Goal: Task Accomplishment & Management: Manage account settings

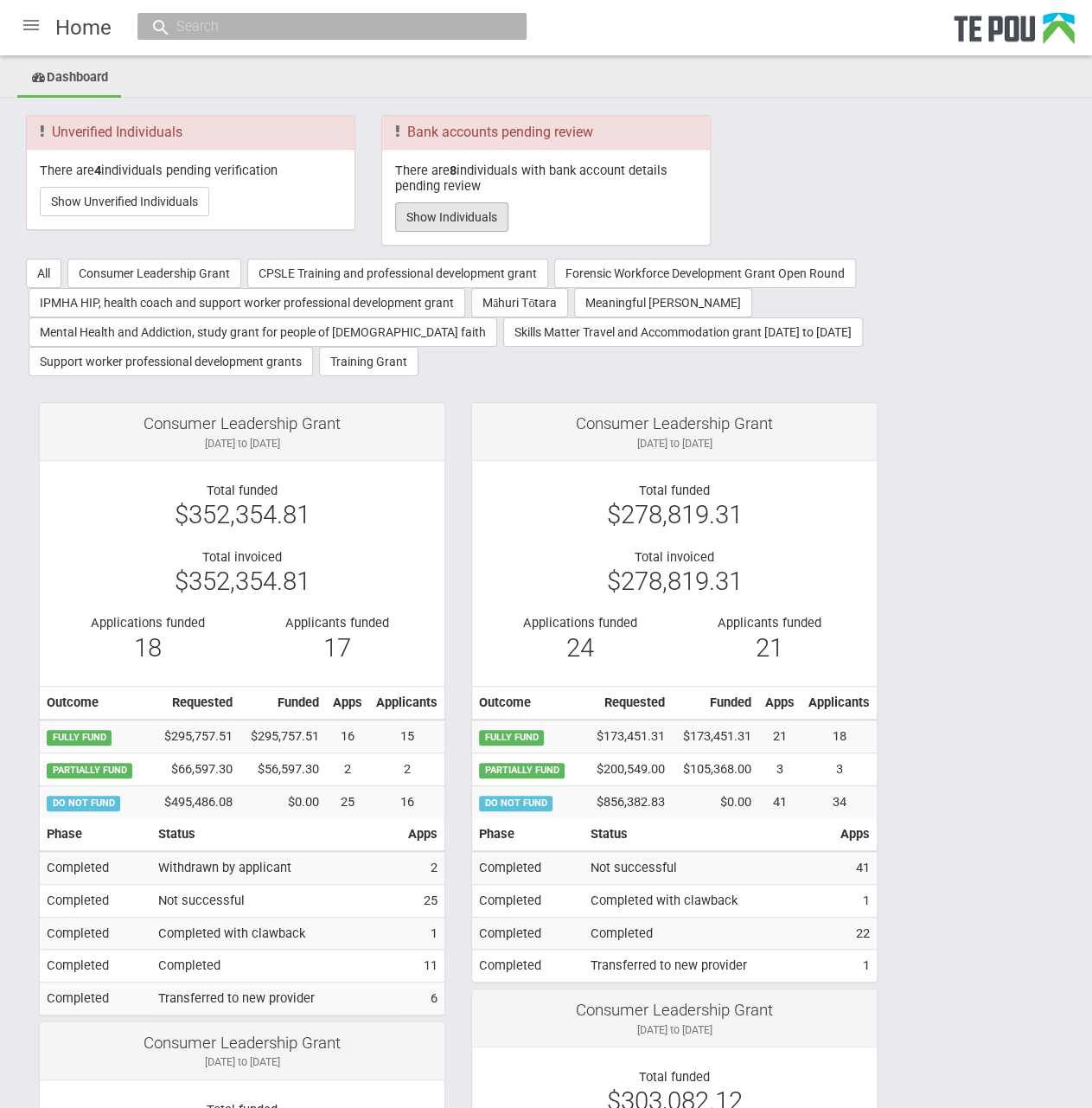
click at [465, 223] on button "Show Individuals" at bounding box center [451, 216] width 113 height 29
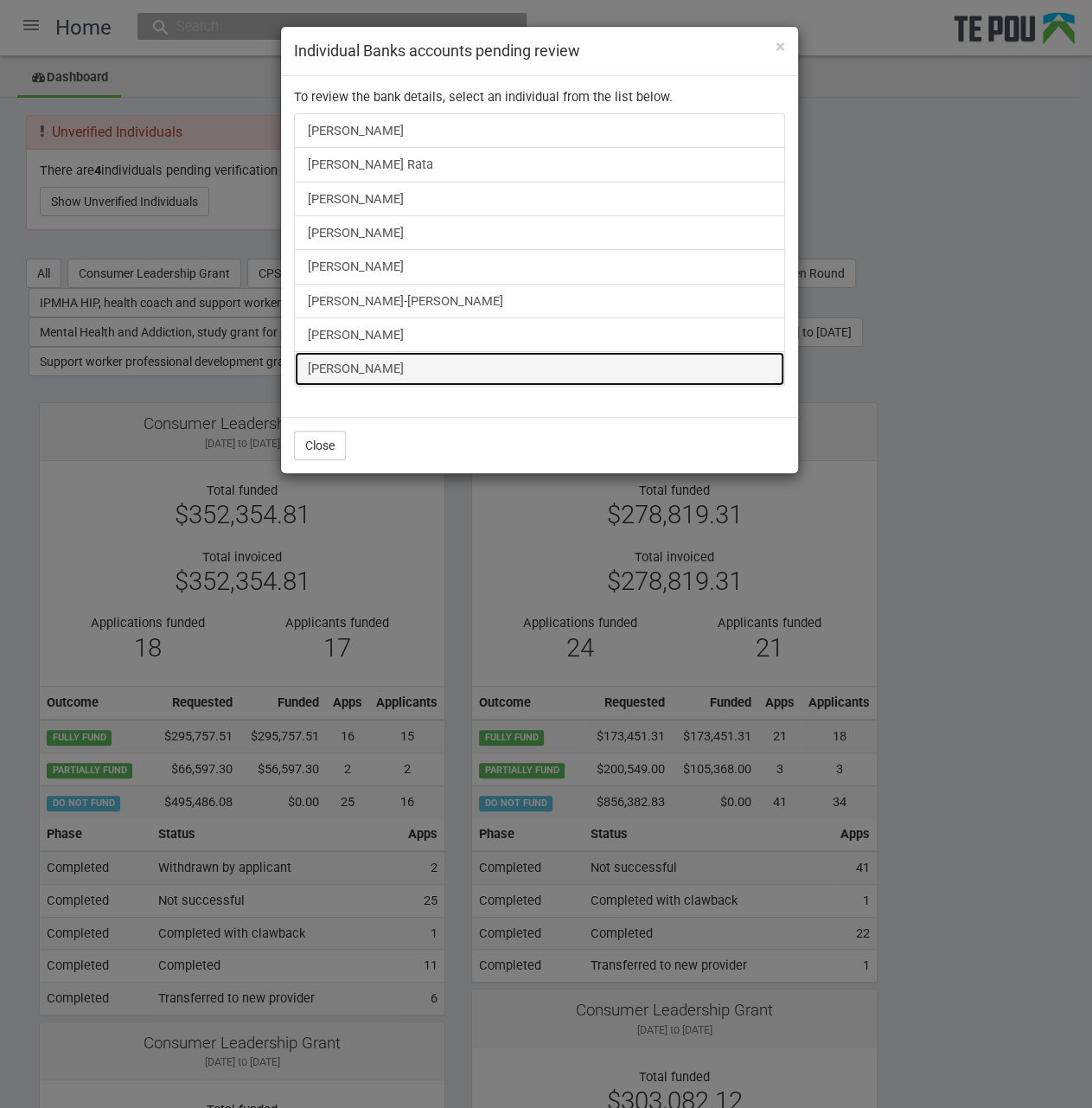
click at [373, 368] on link "Liam Keogan" at bounding box center [539, 368] width 491 height 35
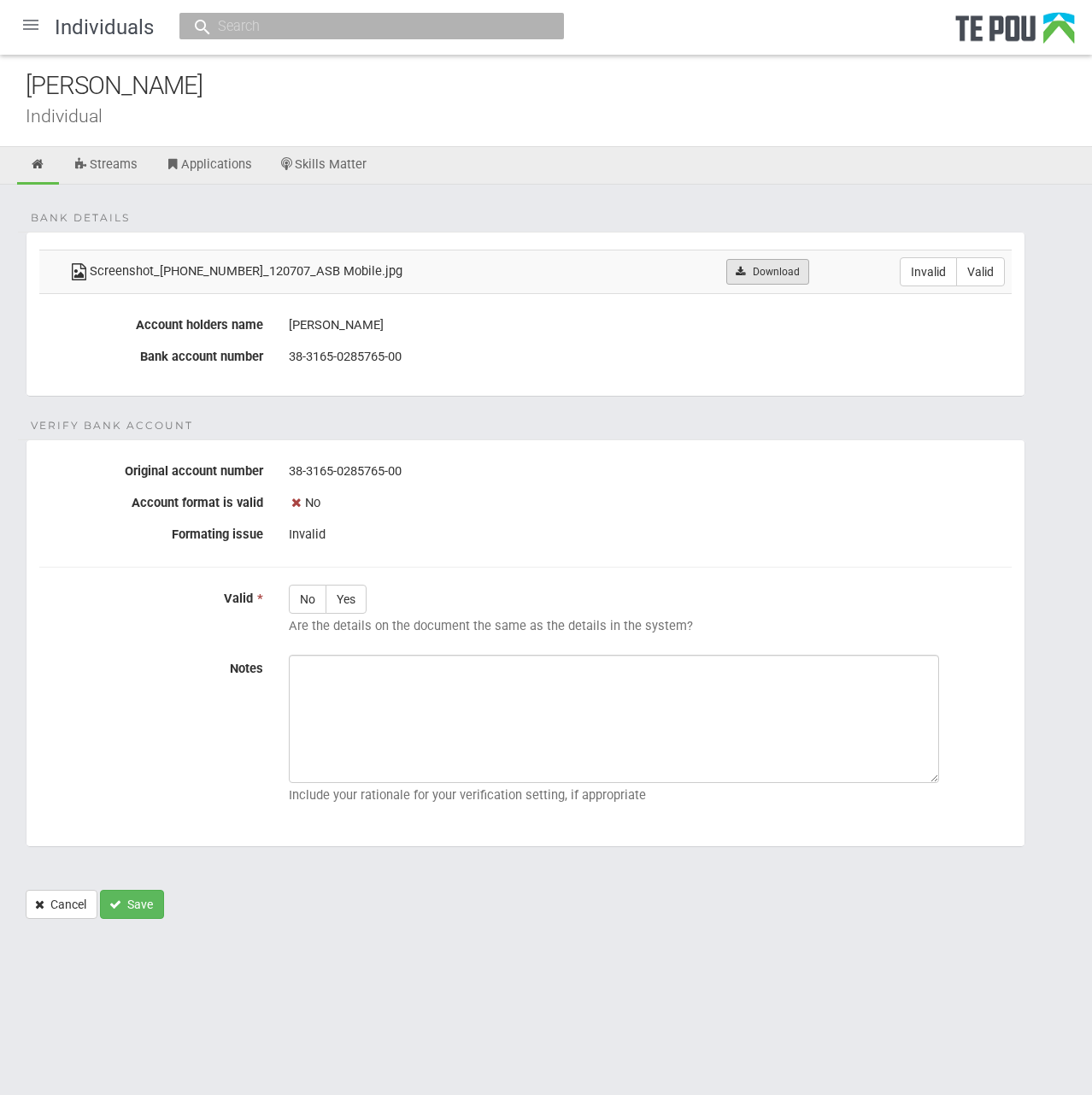
click at [752, 270] on link "Download" at bounding box center [767, 272] width 83 height 26
click at [427, 96] on div "Liam Keogan" at bounding box center [558, 86] width 1066 height 37
click at [763, 276] on link "Download" at bounding box center [767, 272] width 83 height 26
click at [413, 215] on div "Bank details Screenshot_20250808_120707_ASB Mobile.jpg Download Invalid Valid A…" at bounding box center [546, 560] width 1092 height 751
click at [911, 265] on label "Invalid" at bounding box center [928, 271] width 57 height 29
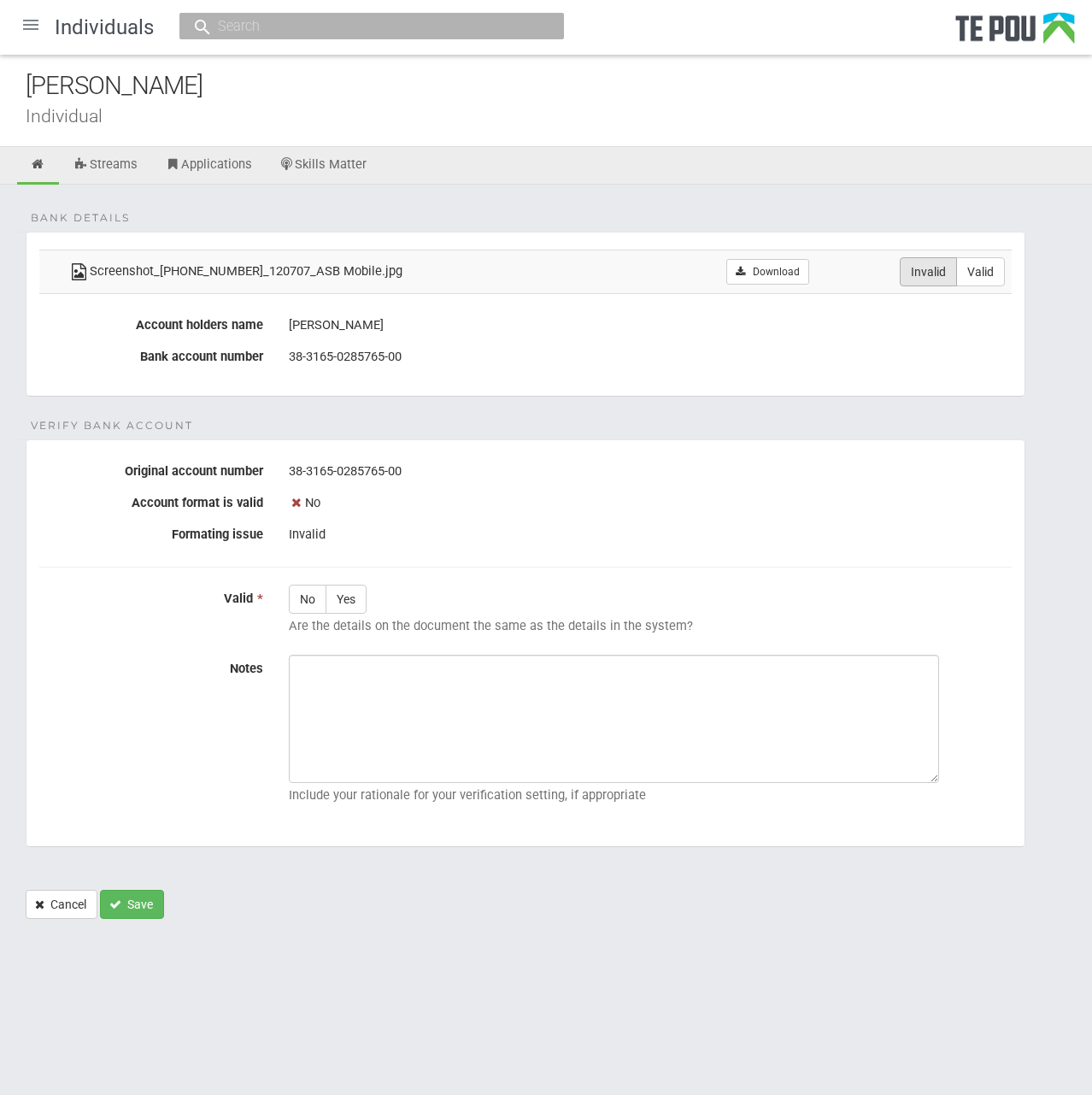
radio input "true"
click at [31, 29] on div at bounding box center [31, 25] width 41 height 41
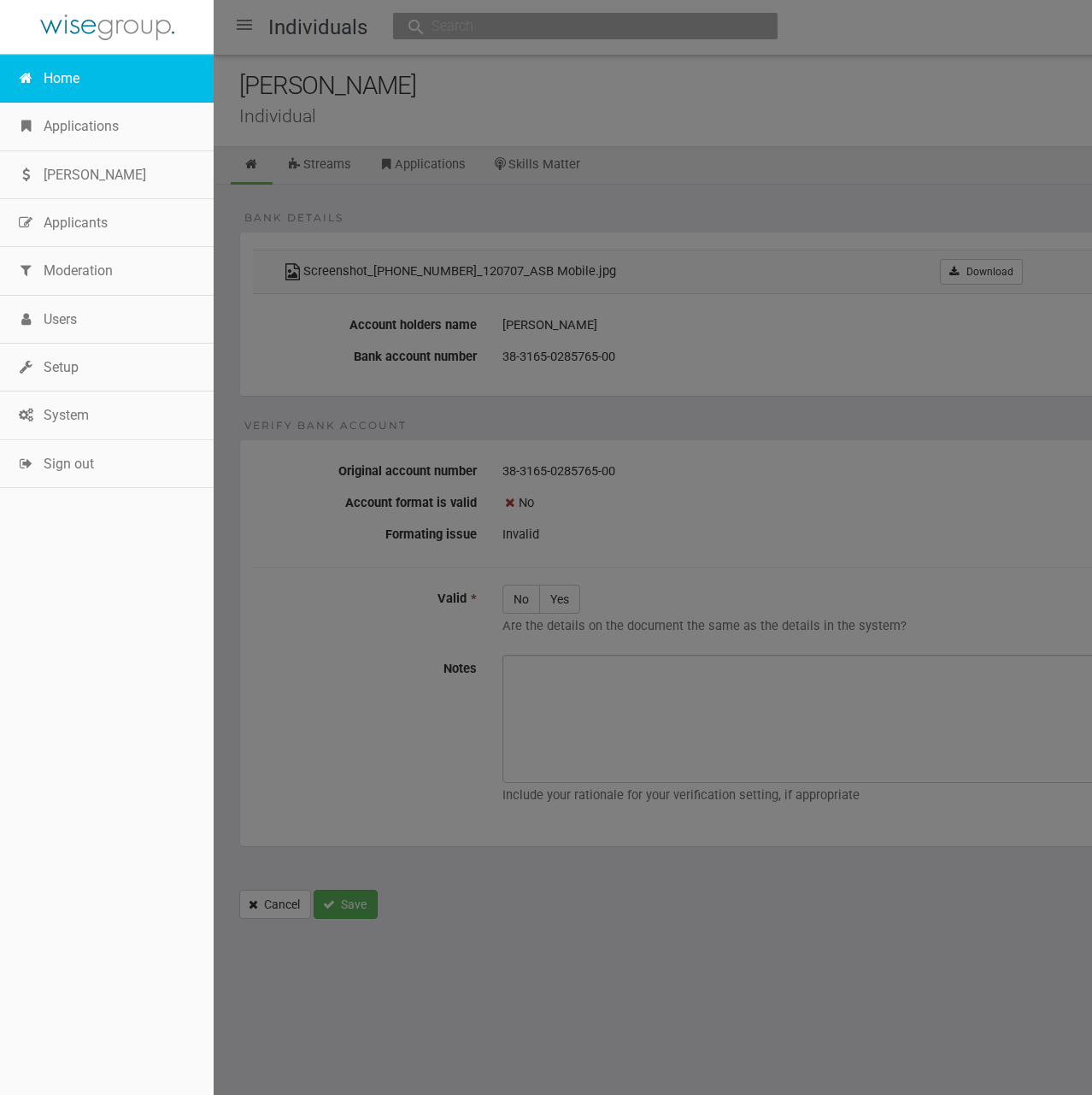
click at [75, 91] on link "Home" at bounding box center [106, 79] width 214 height 48
click at [494, 114] on div at bounding box center [546, 548] width 1092 height 1095
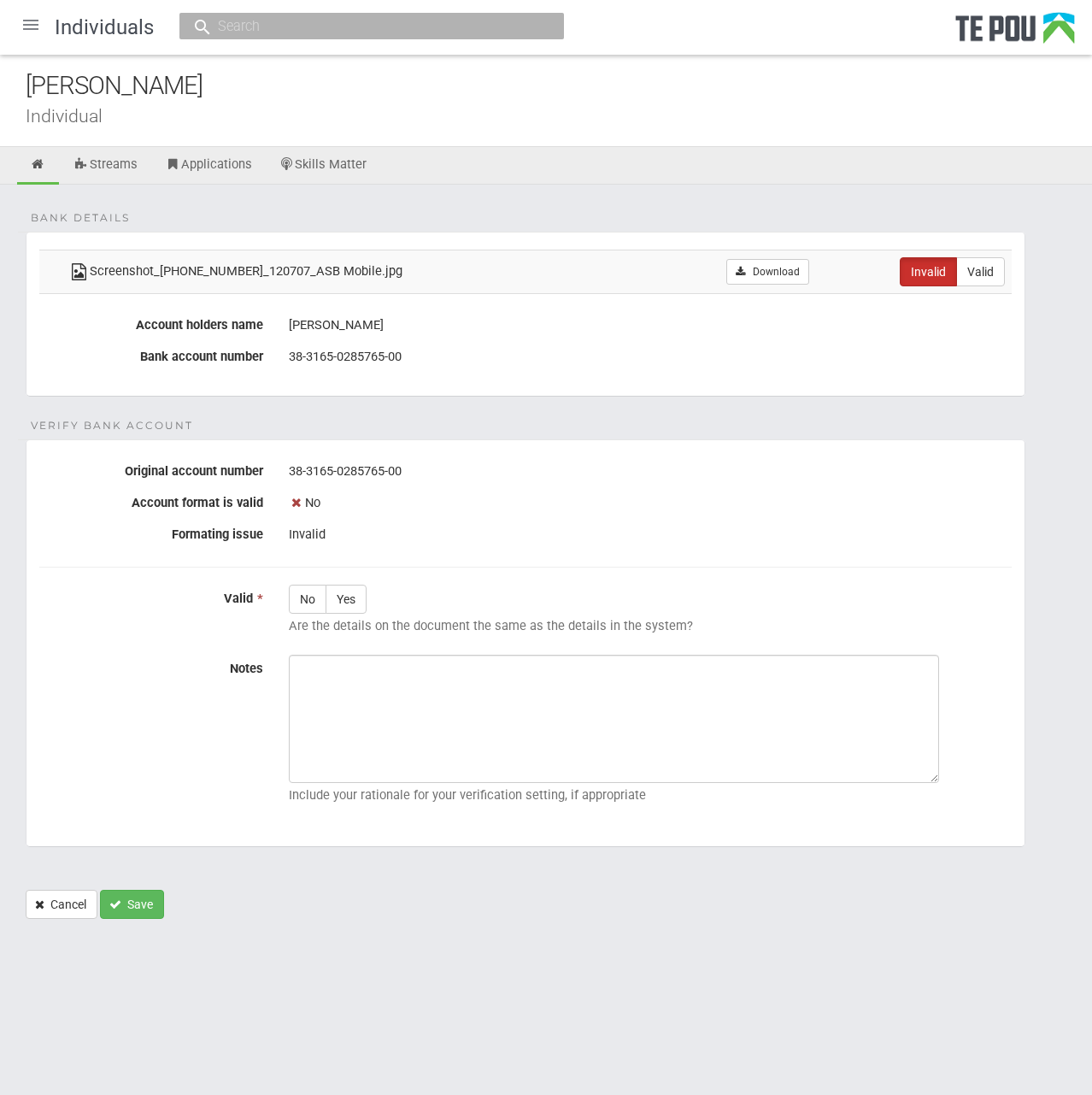
click at [22, 28] on div at bounding box center [31, 25] width 41 height 41
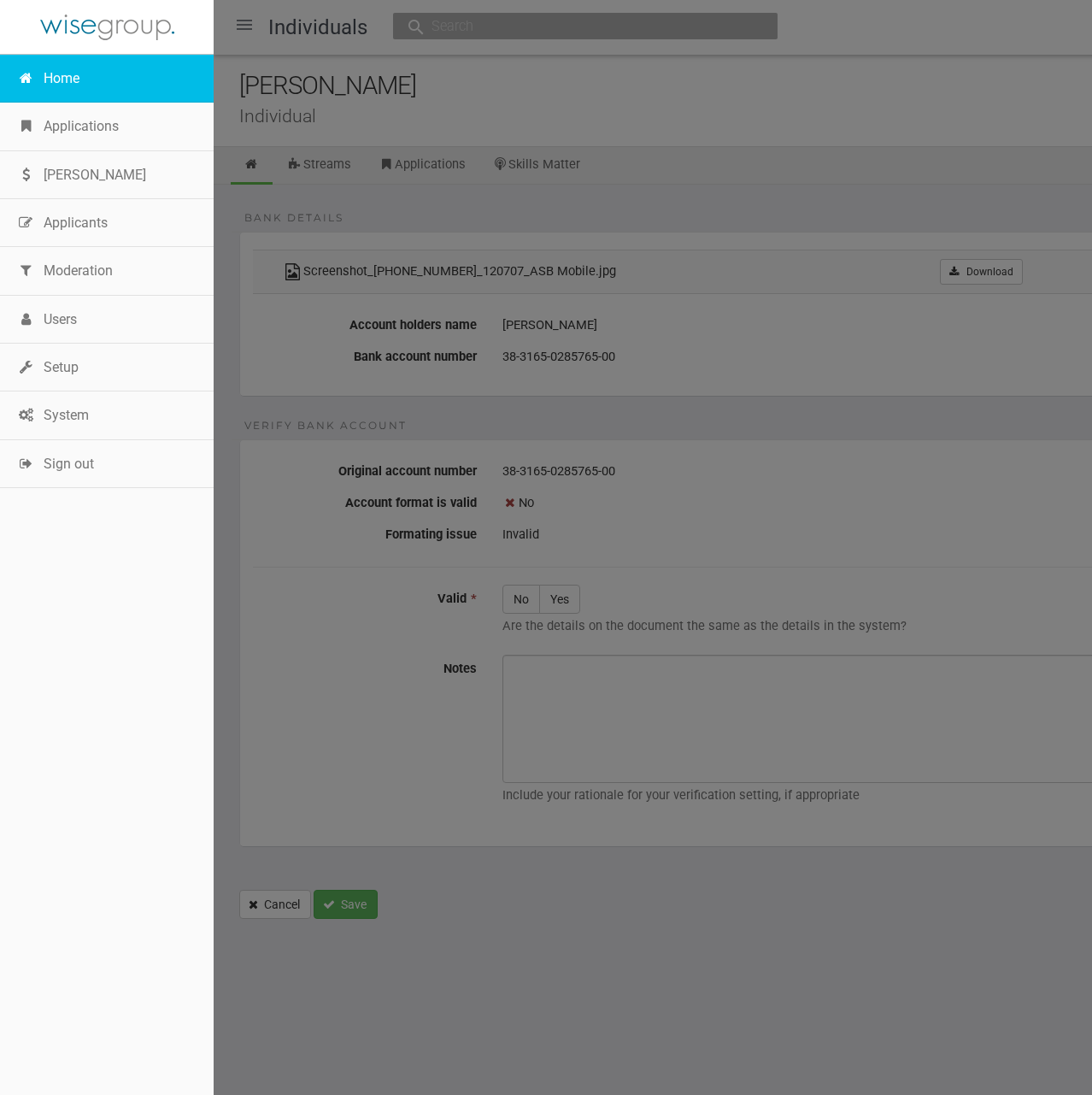
click at [67, 95] on link "Home" at bounding box center [106, 79] width 214 height 48
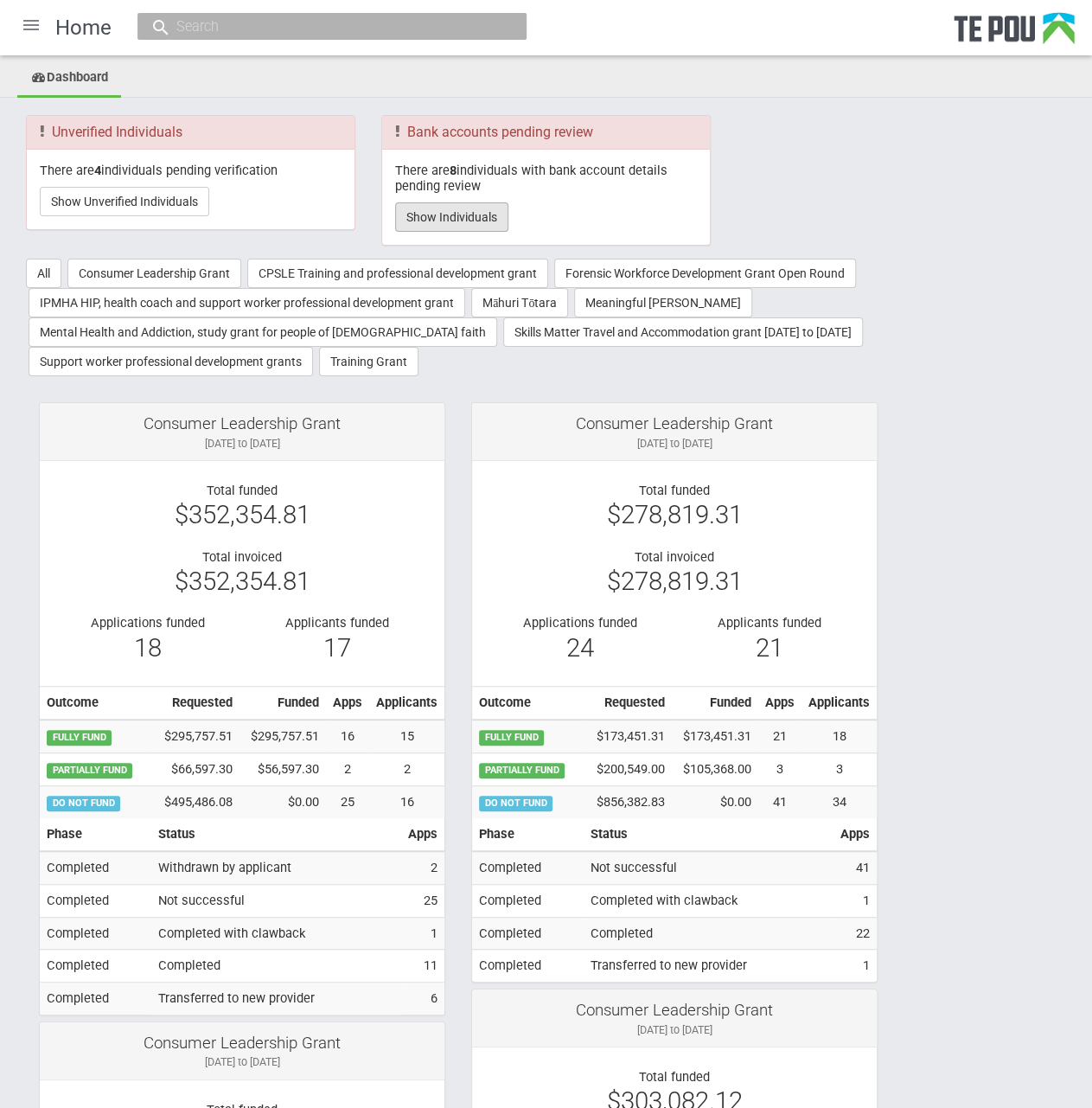
click at [432, 210] on button "Show Individuals" at bounding box center [451, 216] width 113 height 29
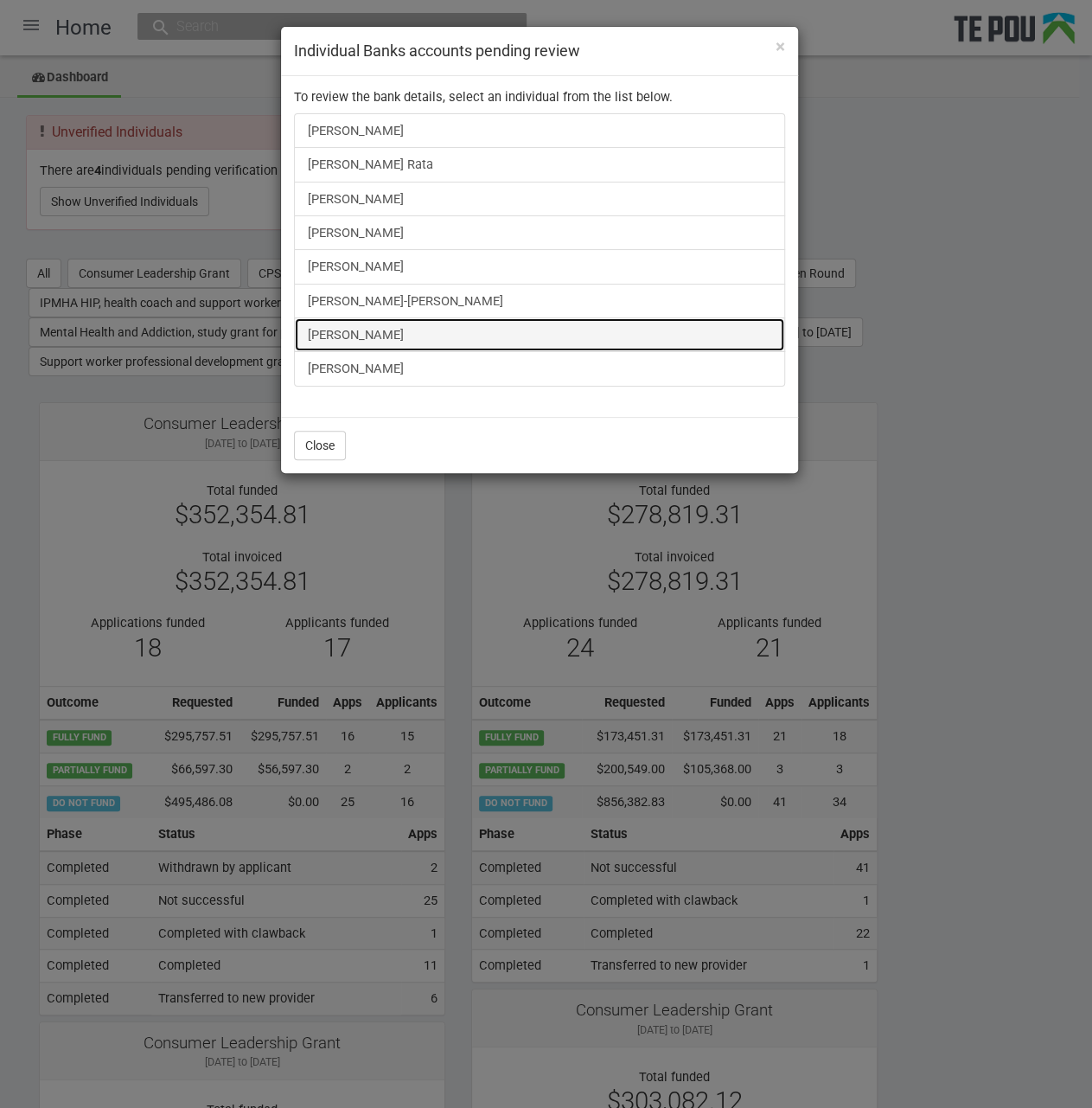
click at [381, 334] on link "[PERSON_NAME]" at bounding box center [539, 334] width 491 height 35
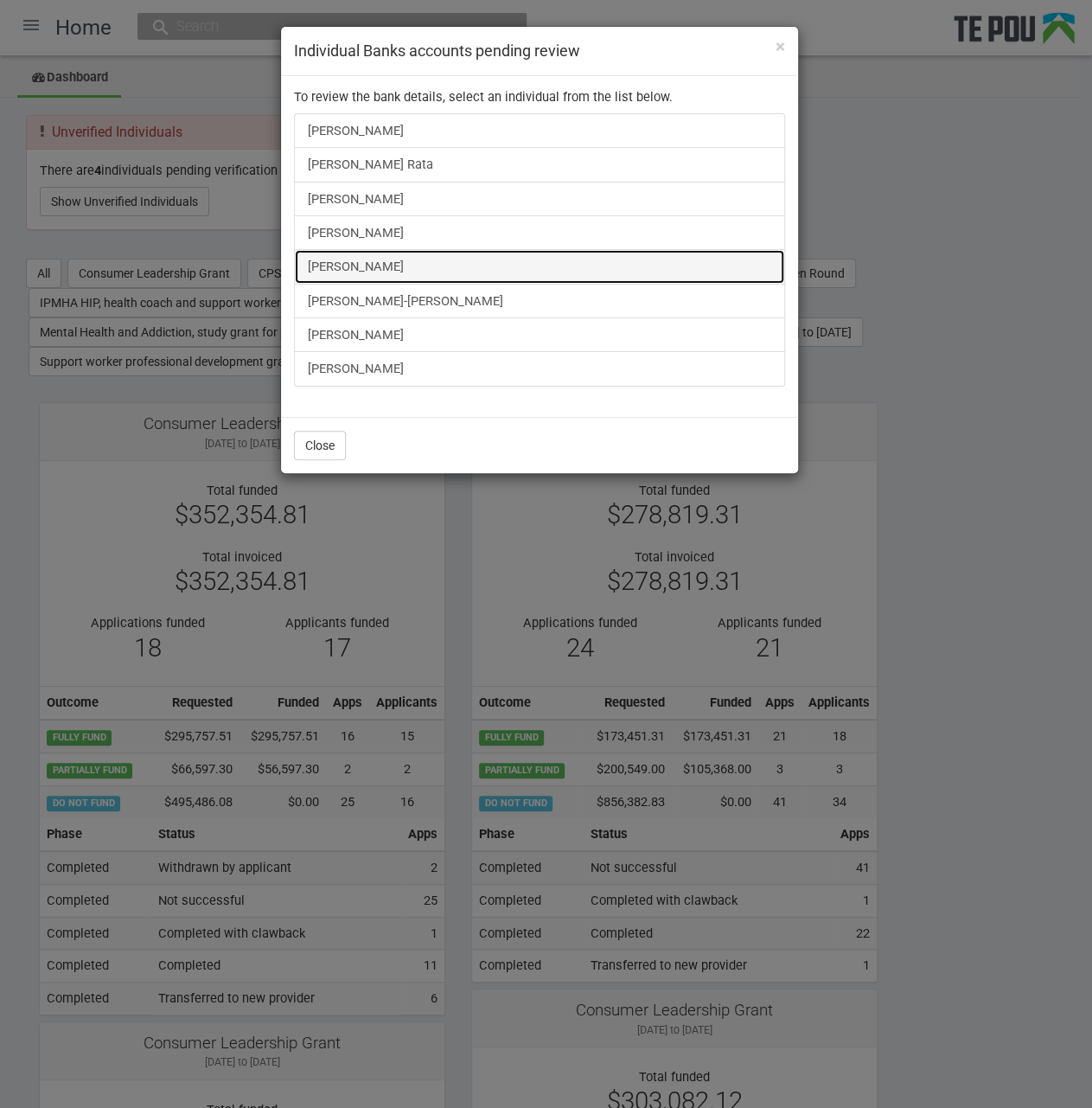
click at [370, 275] on link "[PERSON_NAME]" at bounding box center [539, 266] width 491 height 35
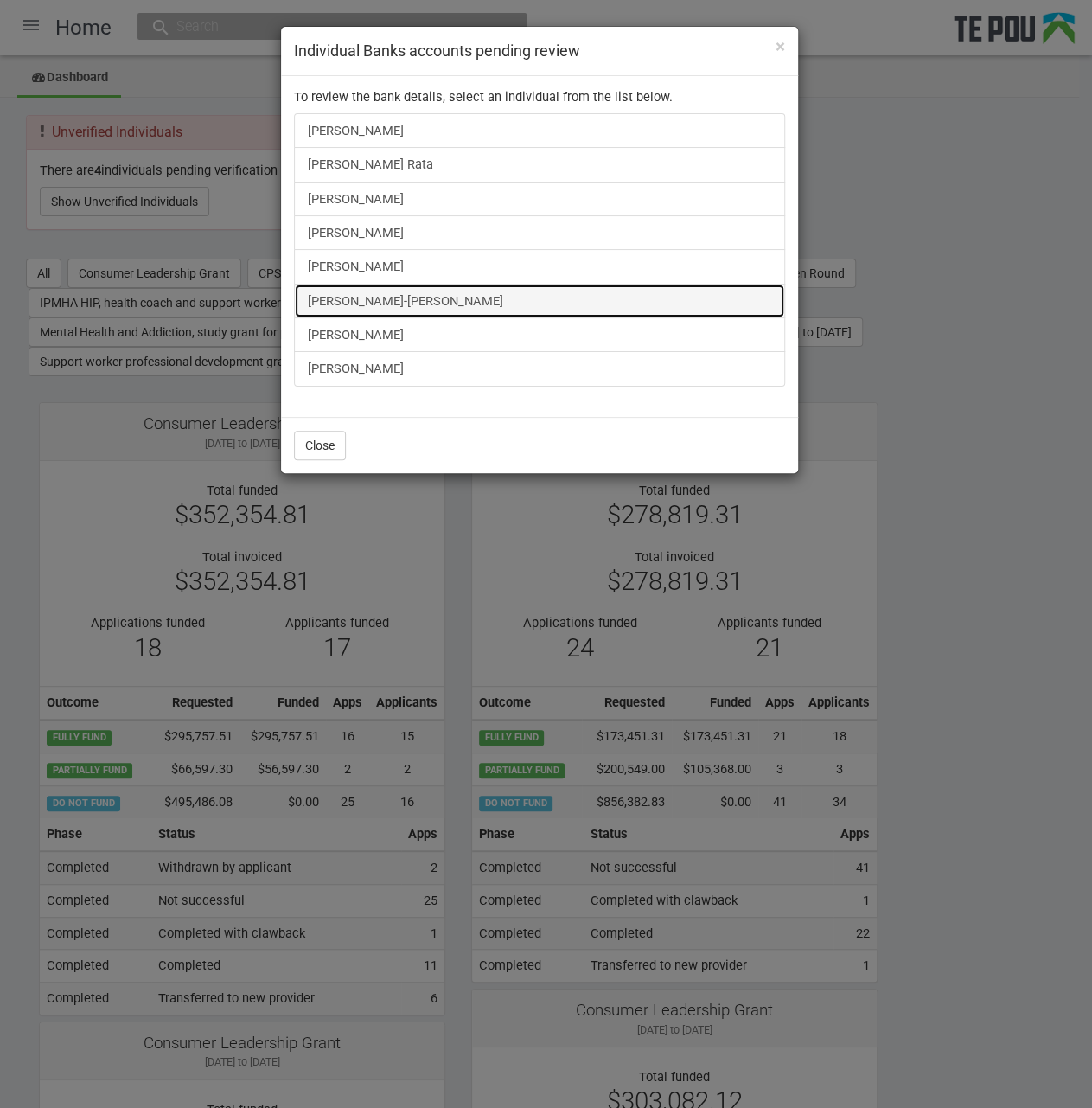
click at [359, 297] on link "Tyler Mitai-Sykes" at bounding box center [539, 300] width 491 height 35
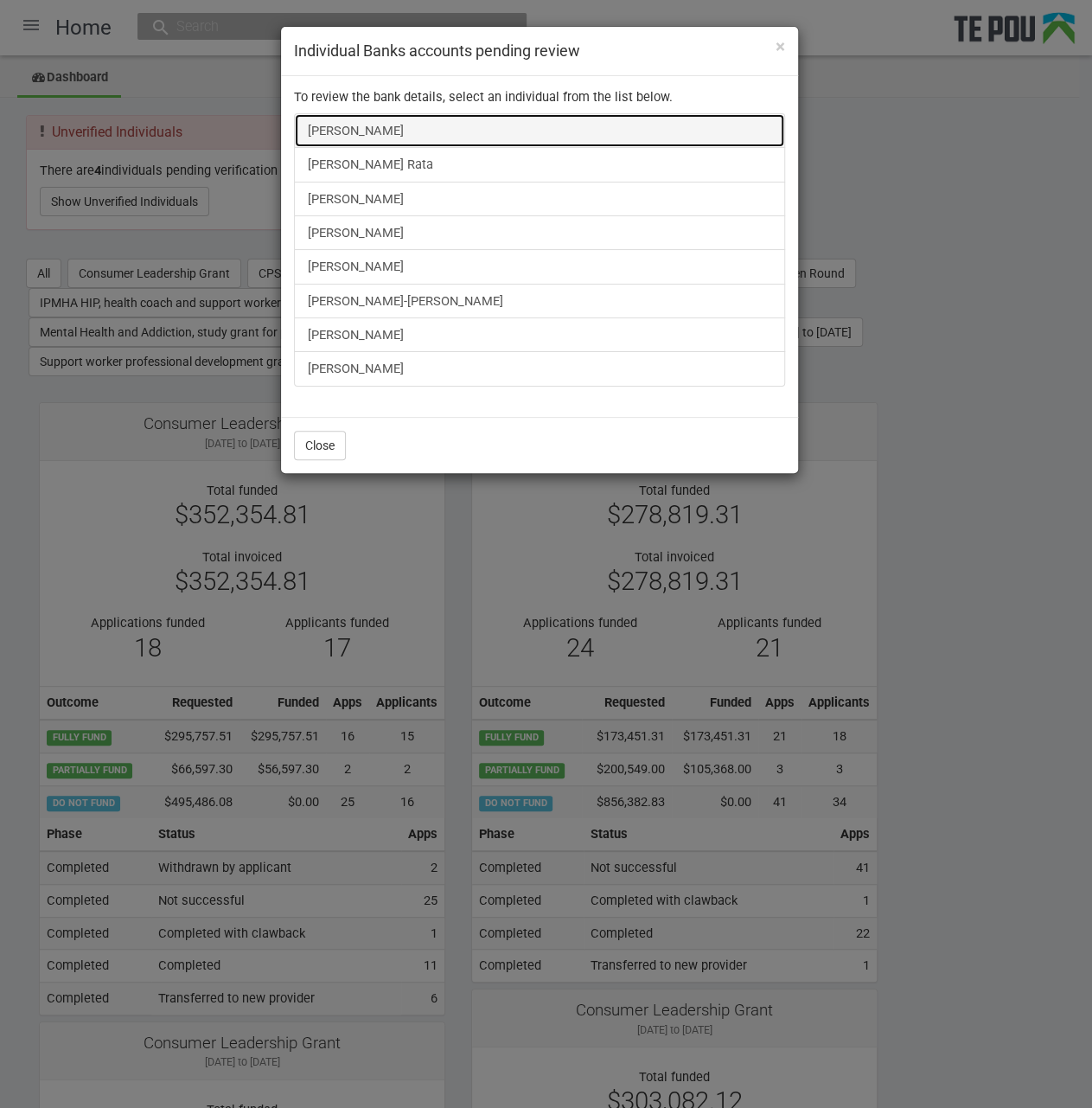
click at [334, 133] on link "Sarah Kendrick" at bounding box center [539, 130] width 491 height 35
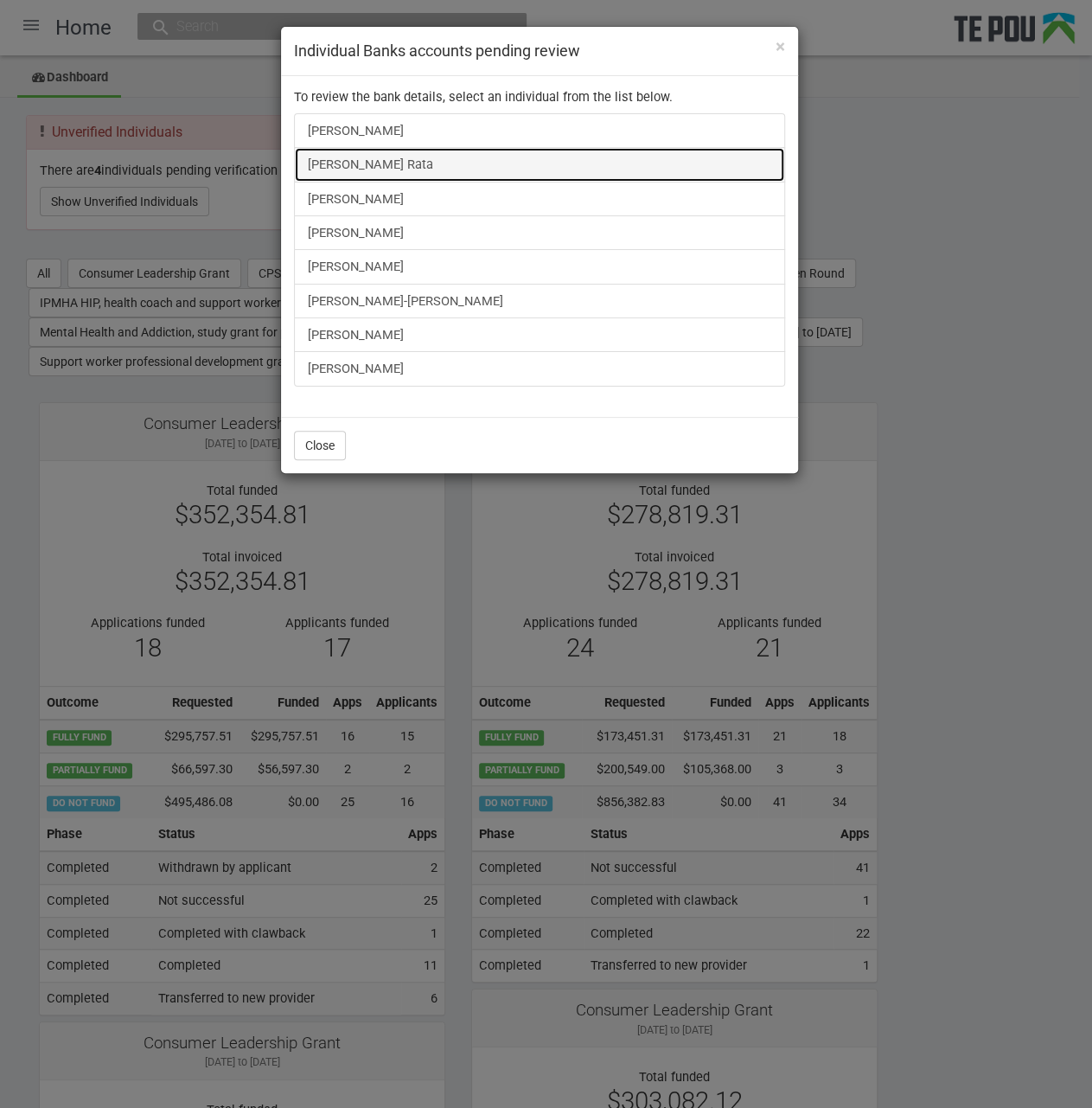
click at [358, 166] on link "[PERSON_NAME] Rata" at bounding box center [539, 164] width 491 height 35
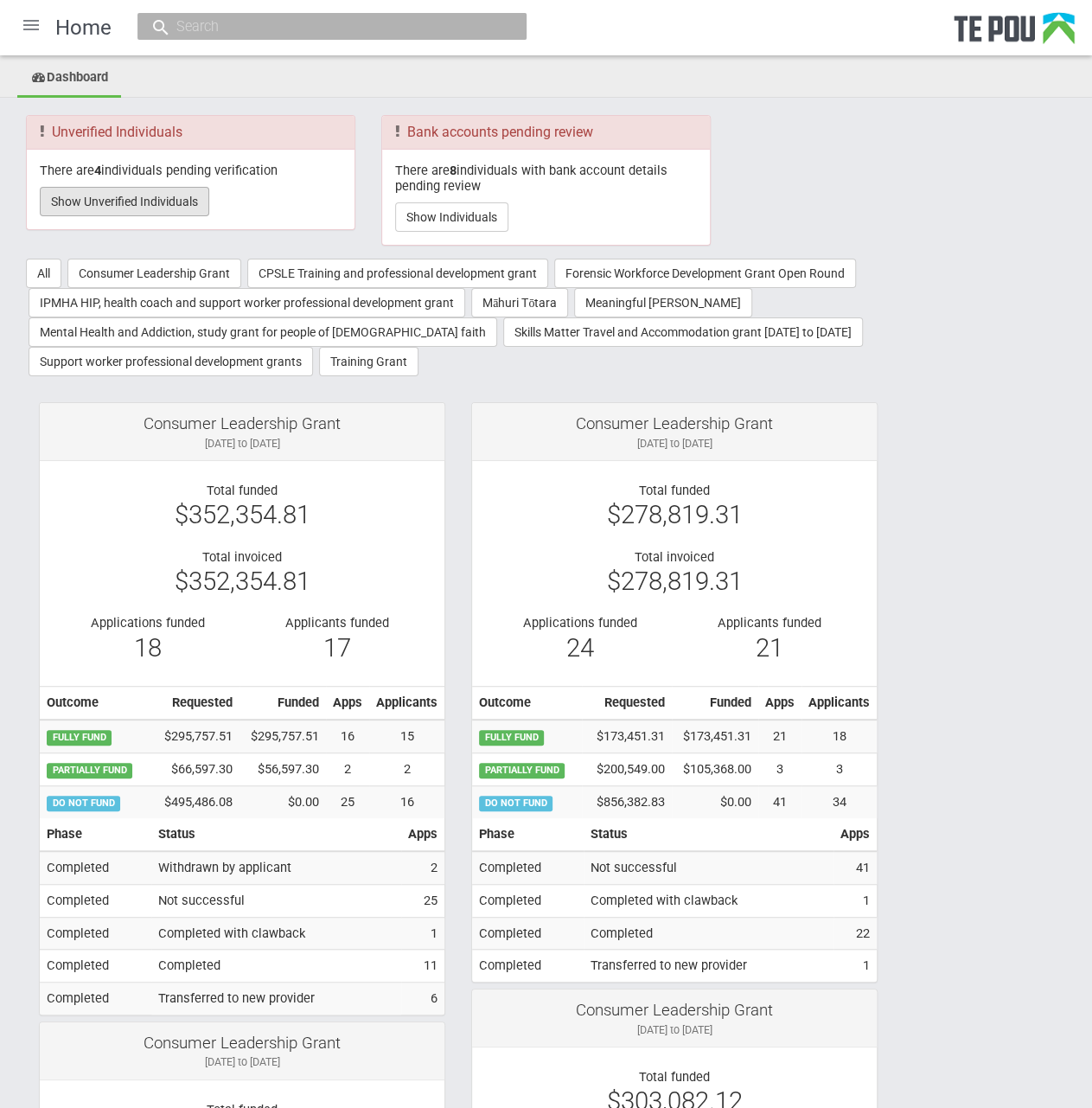
click at [176, 193] on button "Show Unverified Individuals" at bounding box center [124, 201] width 169 height 29
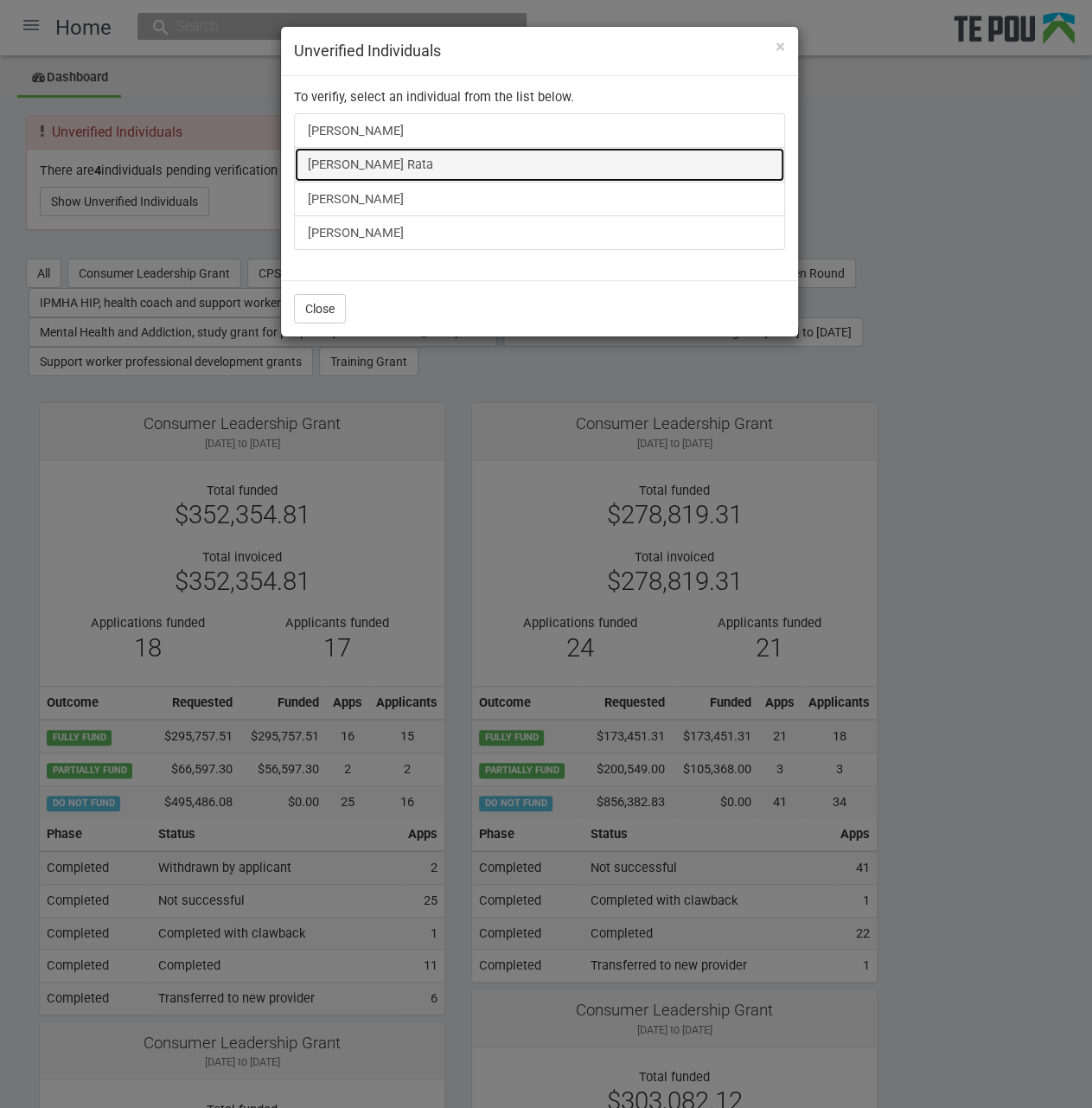
click at [360, 171] on link "[PERSON_NAME] Rata" at bounding box center [539, 164] width 491 height 35
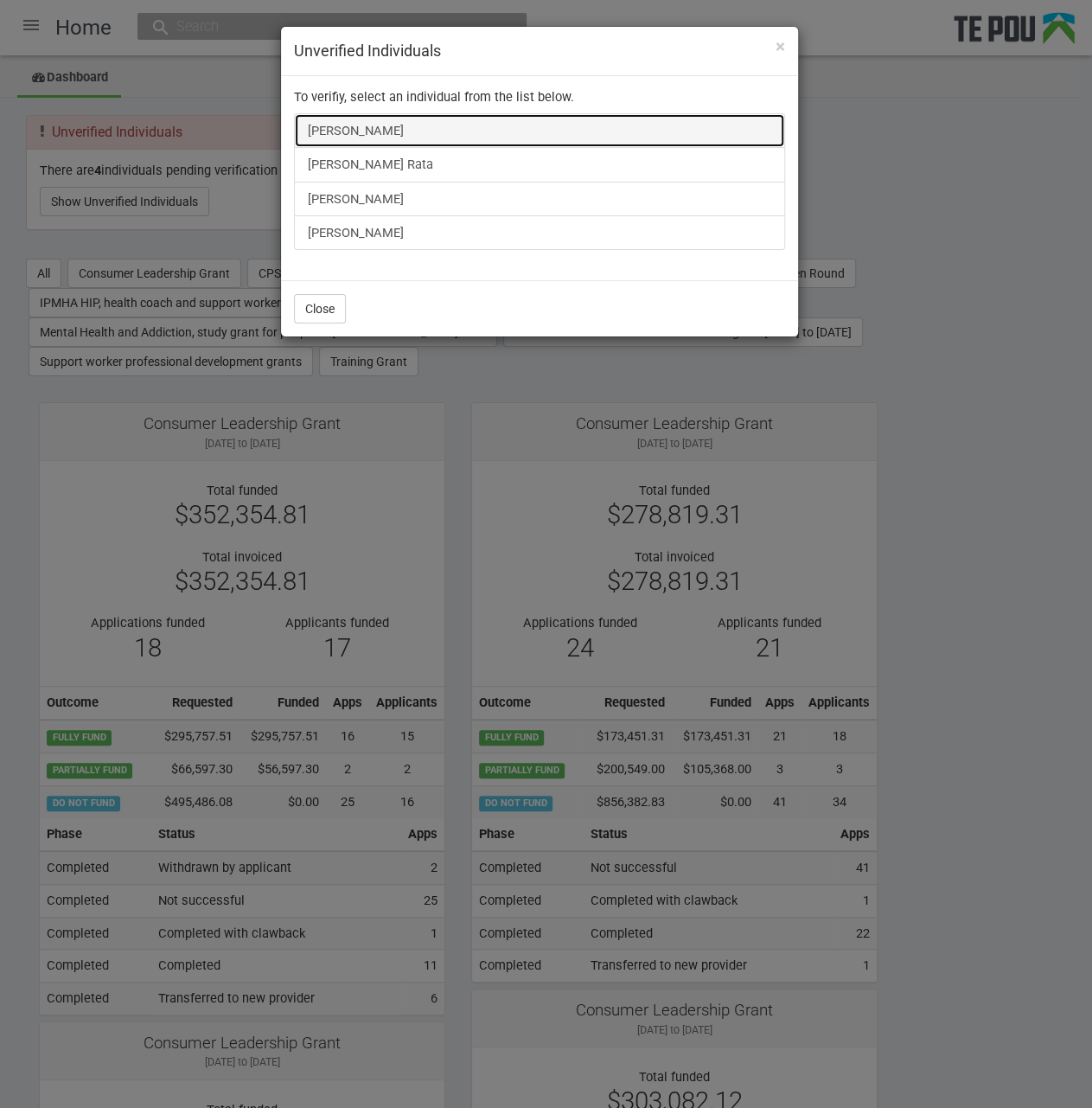
click at [382, 128] on link "Sarah Kendrick" at bounding box center [539, 130] width 491 height 35
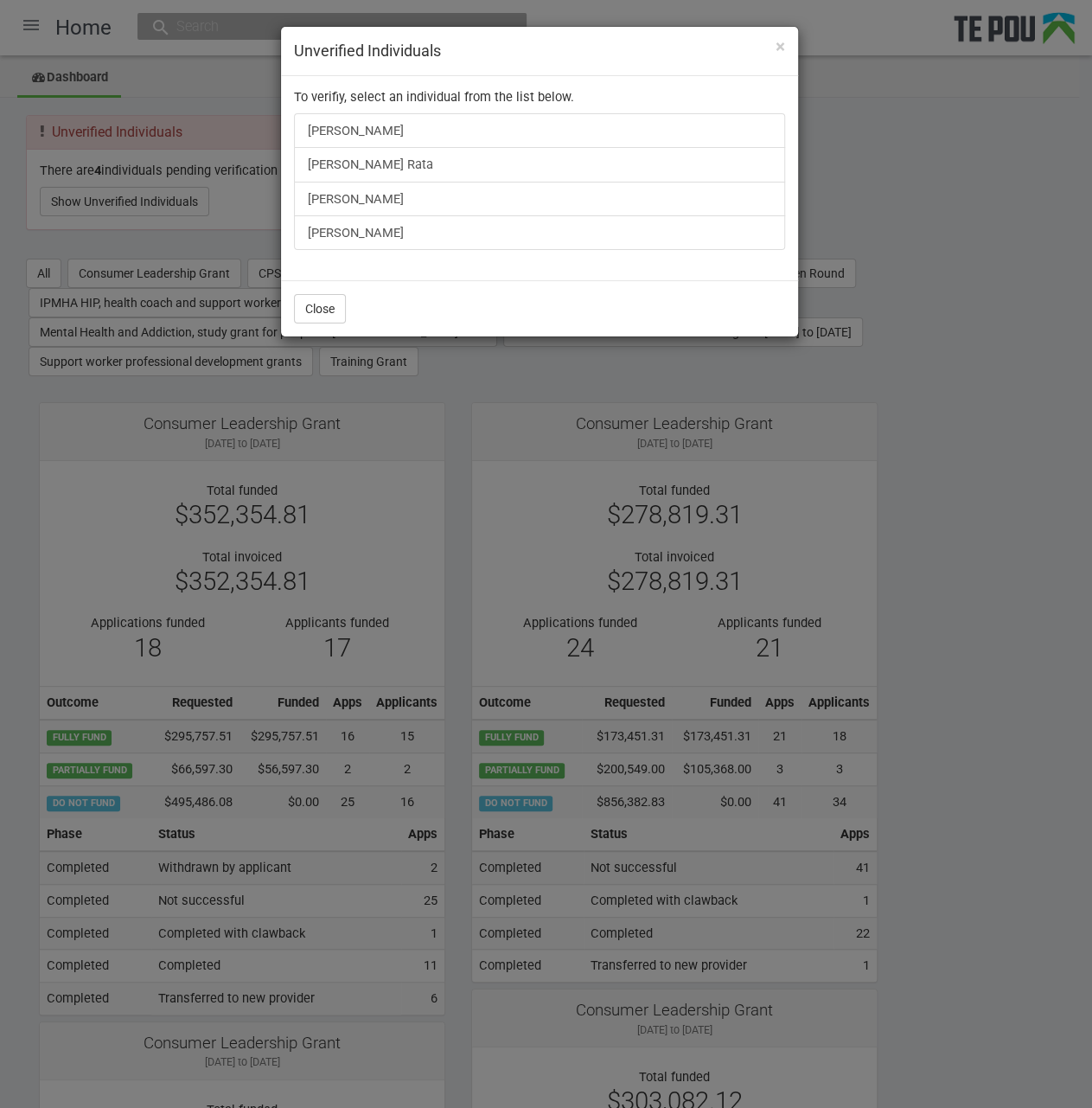
click at [207, 75] on div "× Unverified Individuals To verifiy, select an individual from the list below. …" at bounding box center [546, 554] width 1092 height 1108
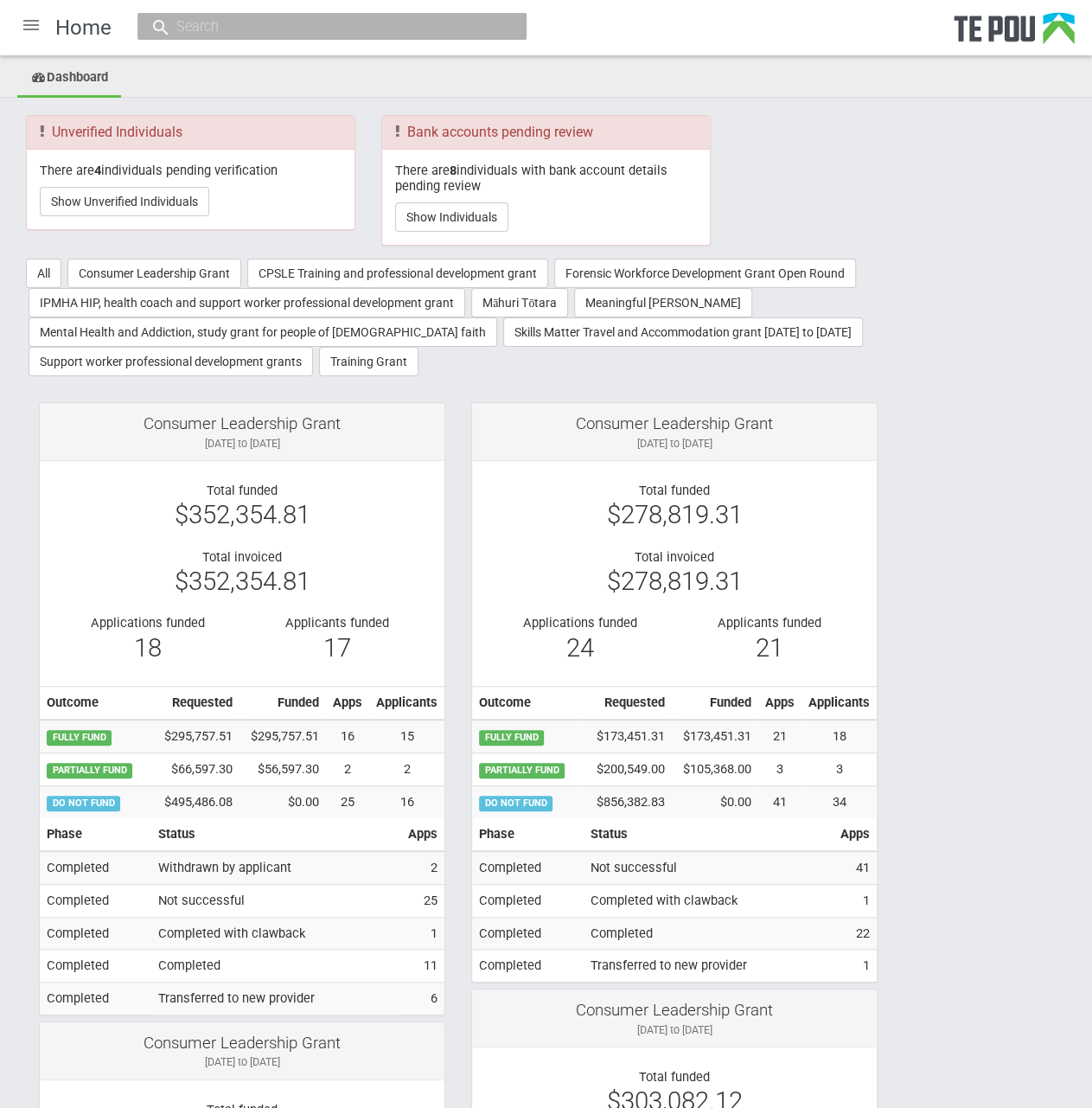
click at [30, 22] on div at bounding box center [31, 25] width 41 height 41
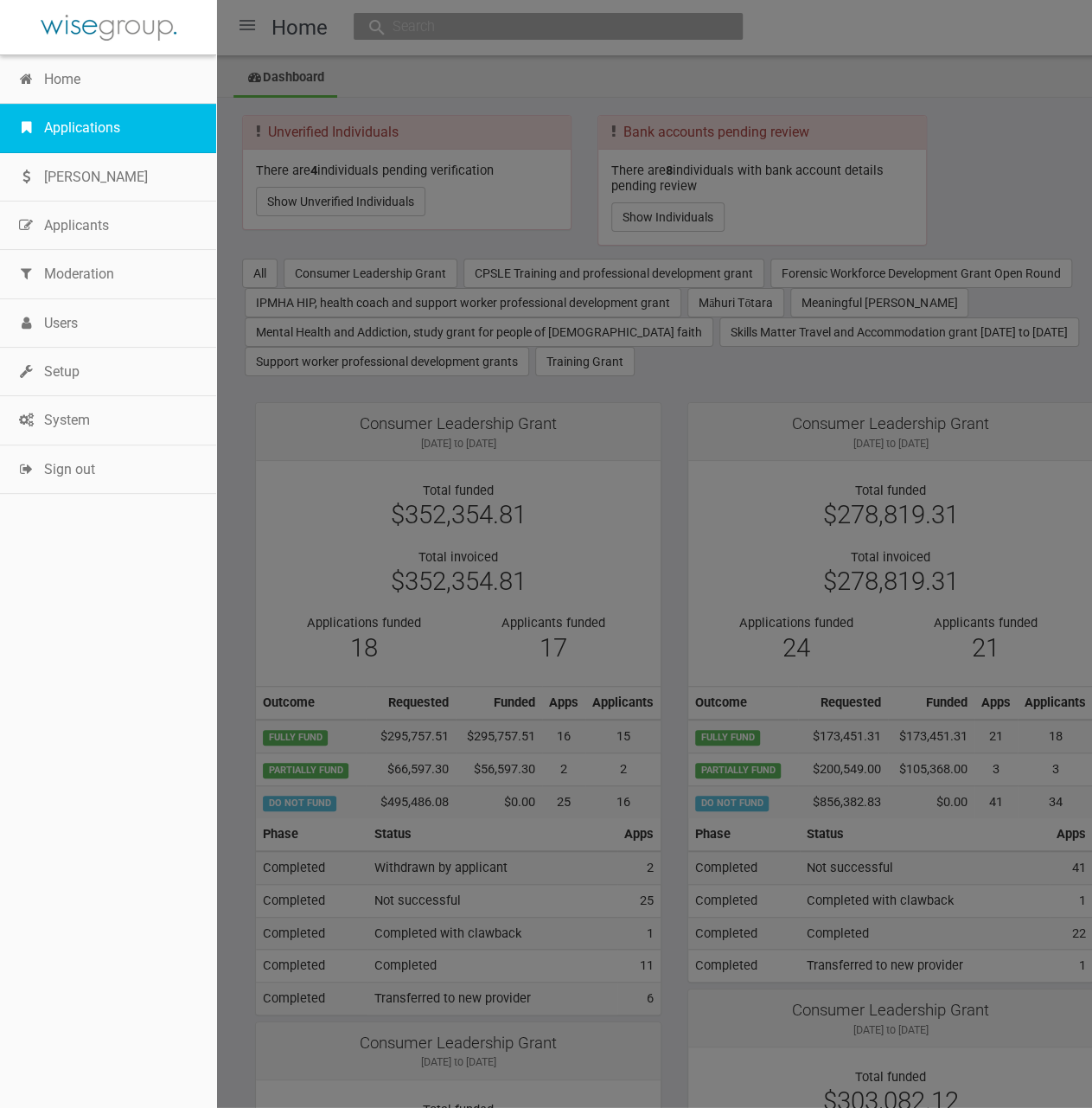
click at [108, 124] on link "Applications" at bounding box center [108, 128] width 216 height 49
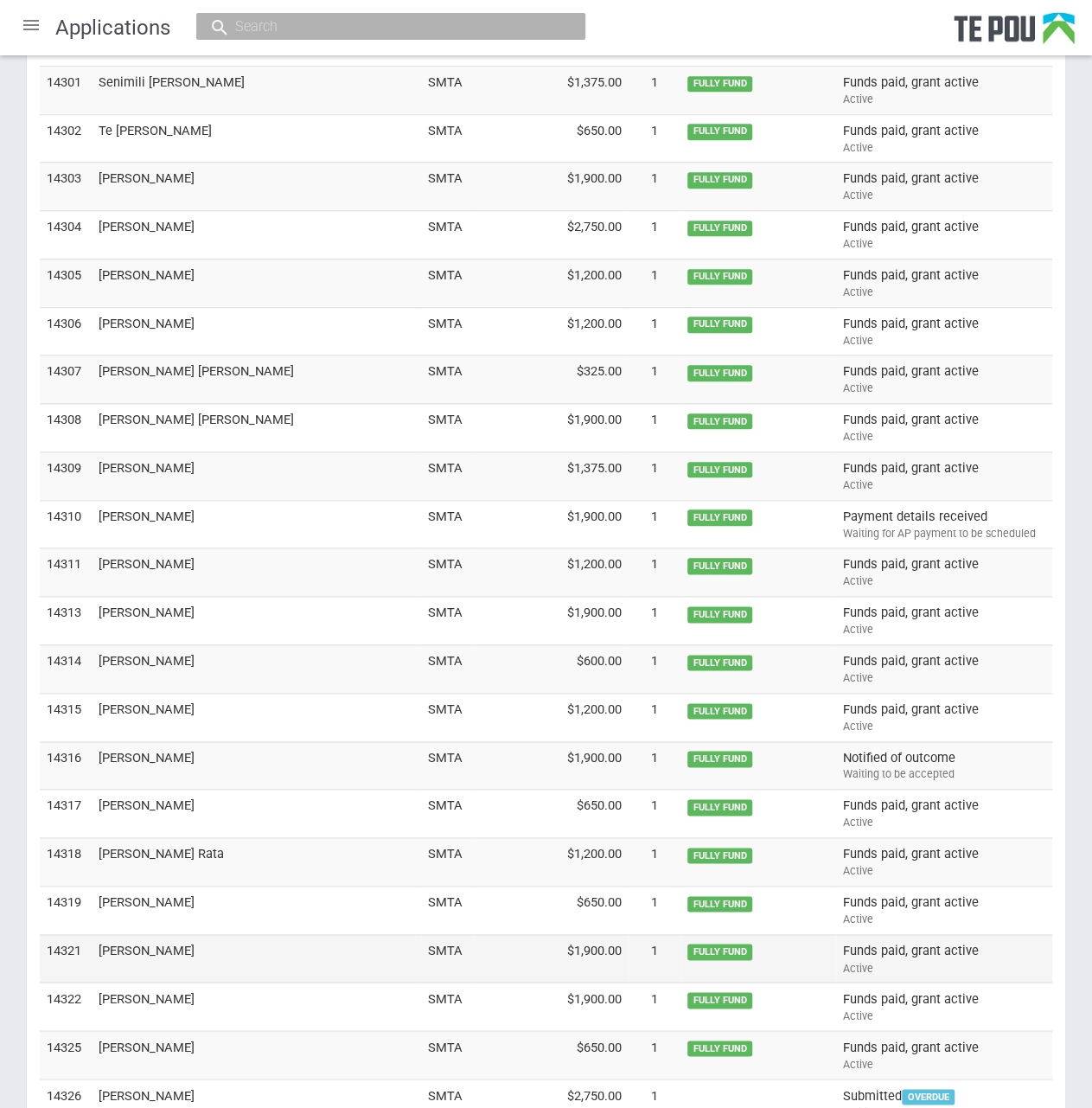
scroll to position [3930, 0]
